Goal: Transaction & Acquisition: Subscribe to service/newsletter

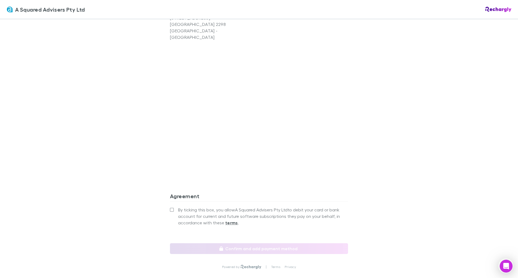
scroll to position [405, 0]
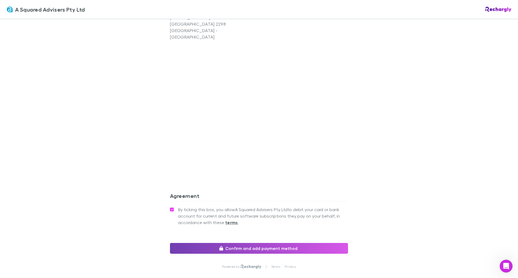
click at [262, 243] on button "Confirm and add payment method" at bounding box center [259, 248] width 178 height 11
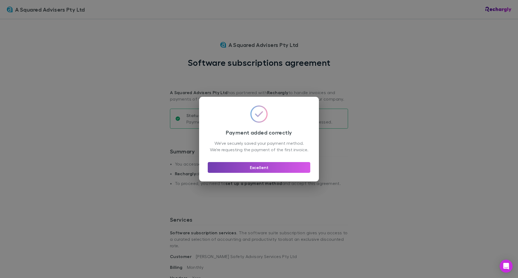
click at [282, 172] on button "Excellent" at bounding box center [259, 167] width 103 height 11
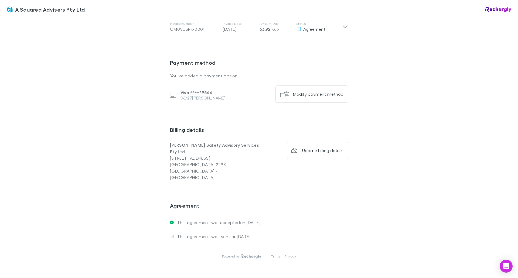
scroll to position [336, 0]
